Goal: Understand process/instructions

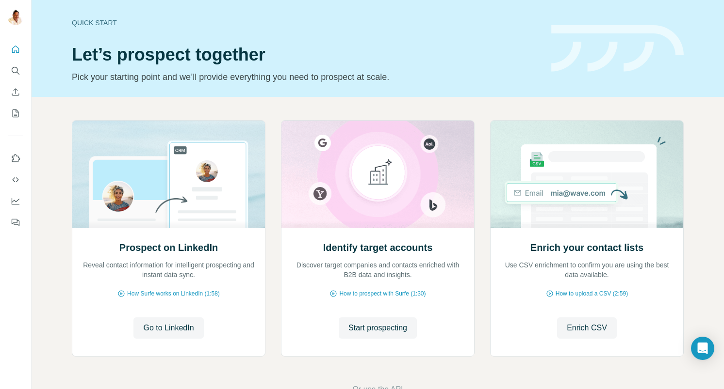
click at [150, 95] on div "Quick start Let’s prospect together Pick your starting point and we’ll provide …" at bounding box center [378, 48] width 692 height 97
click at [156, 95] on div "Quick start Let’s prospect together Pick your starting point and we’ll provide …" at bounding box center [378, 48] width 692 height 97
click at [98, 22] on div "Quick start" at bounding box center [306, 23] width 468 height 10
click at [328, 329] on div "Start prospecting Start prospecting" at bounding box center [377, 328] width 173 height 21
